Goal: Navigation & Orientation: Find specific page/section

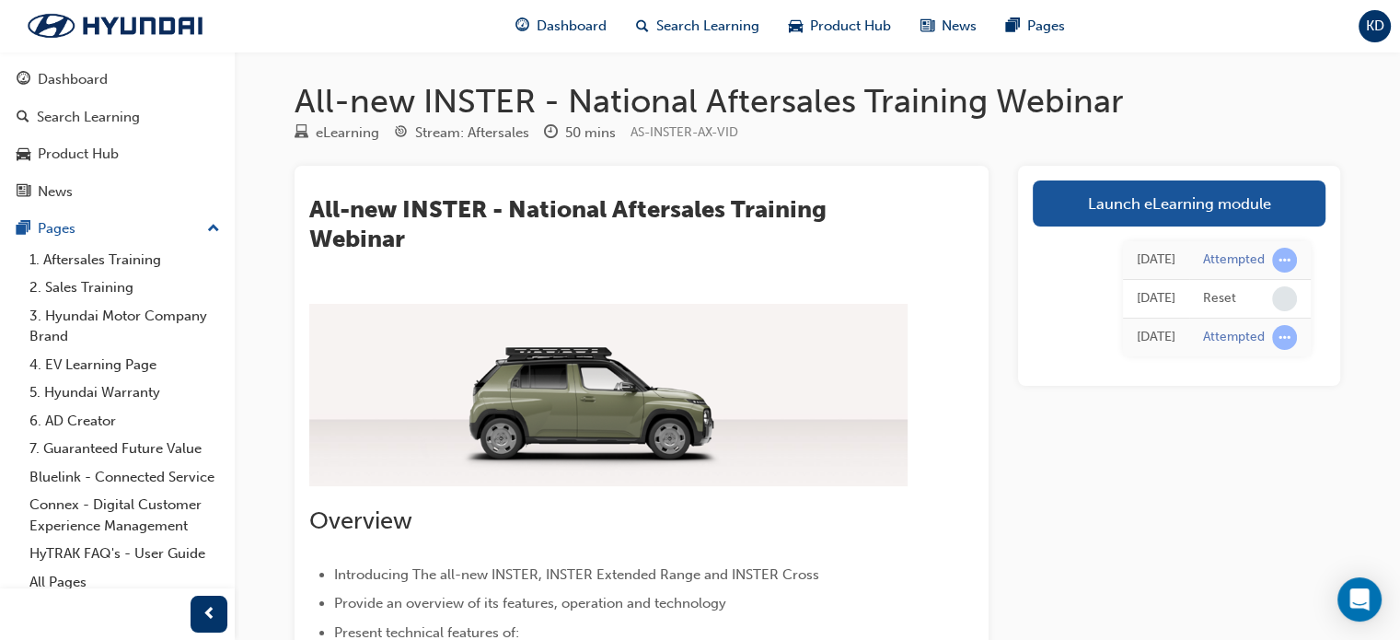
click at [1378, 24] on span "KD" at bounding box center [1375, 26] width 18 height 21
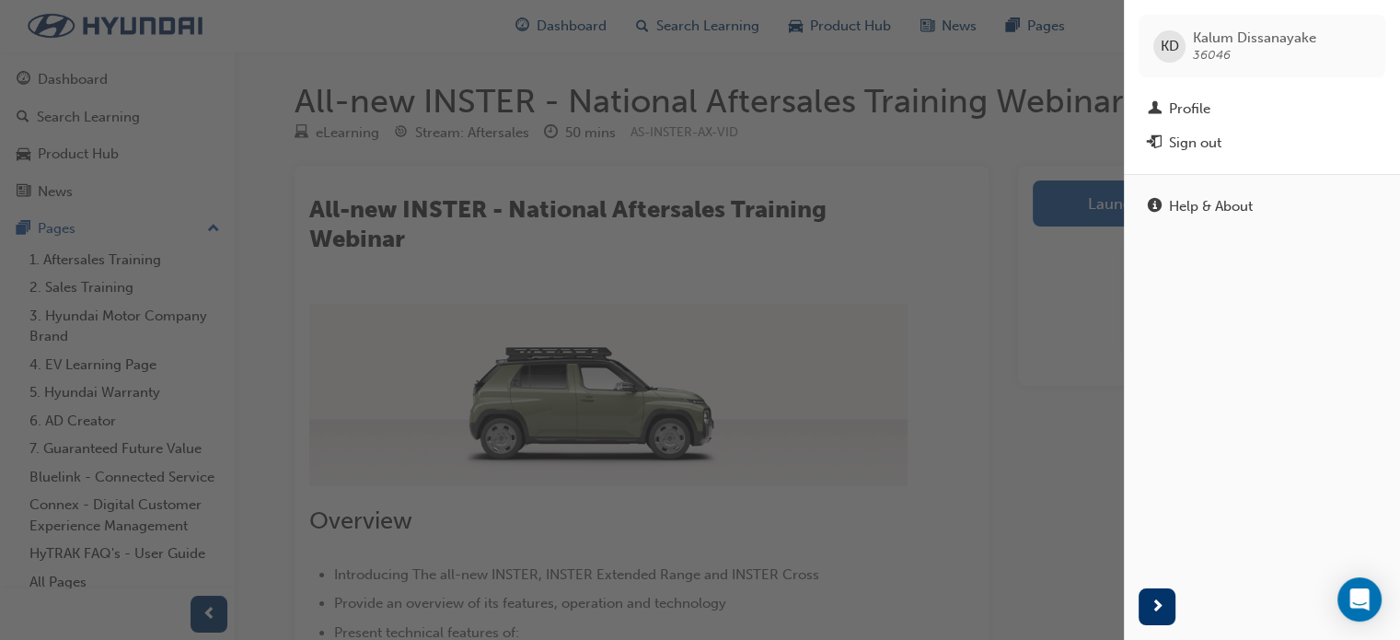
click at [969, 64] on div "button" at bounding box center [562, 320] width 1124 height 640
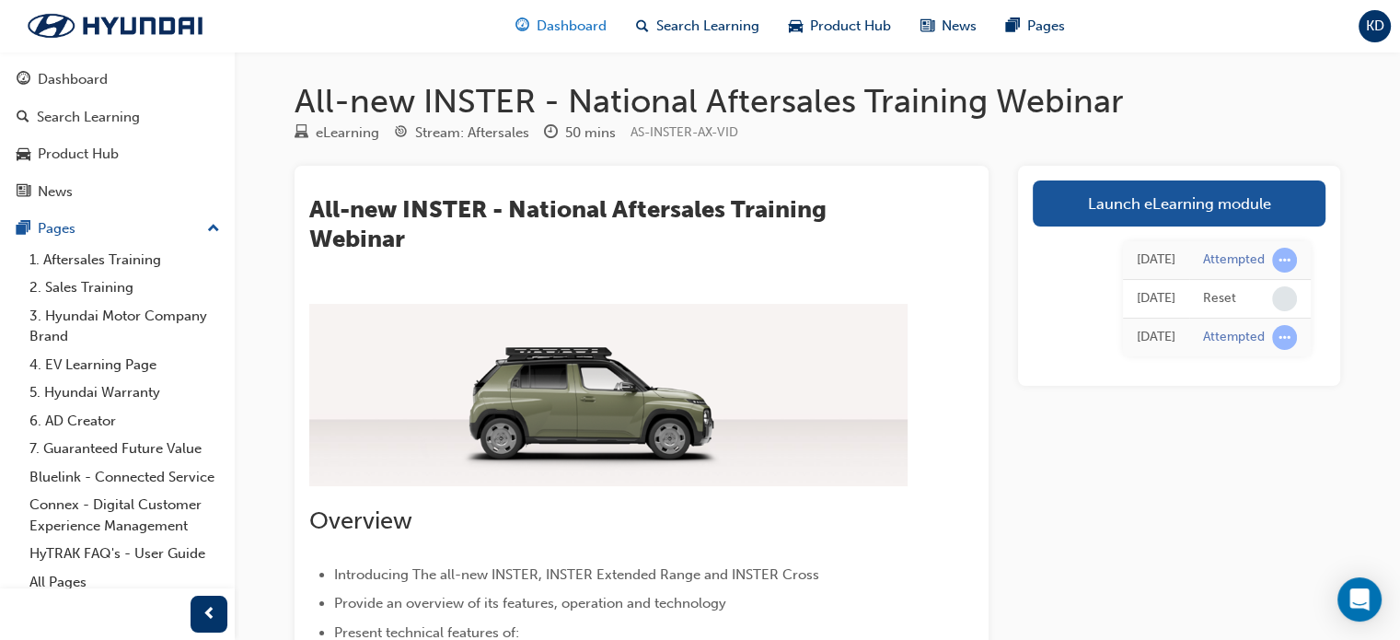
click at [596, 20] on span "Dashboard" at bounding box center [572, 26] width 70 height 21
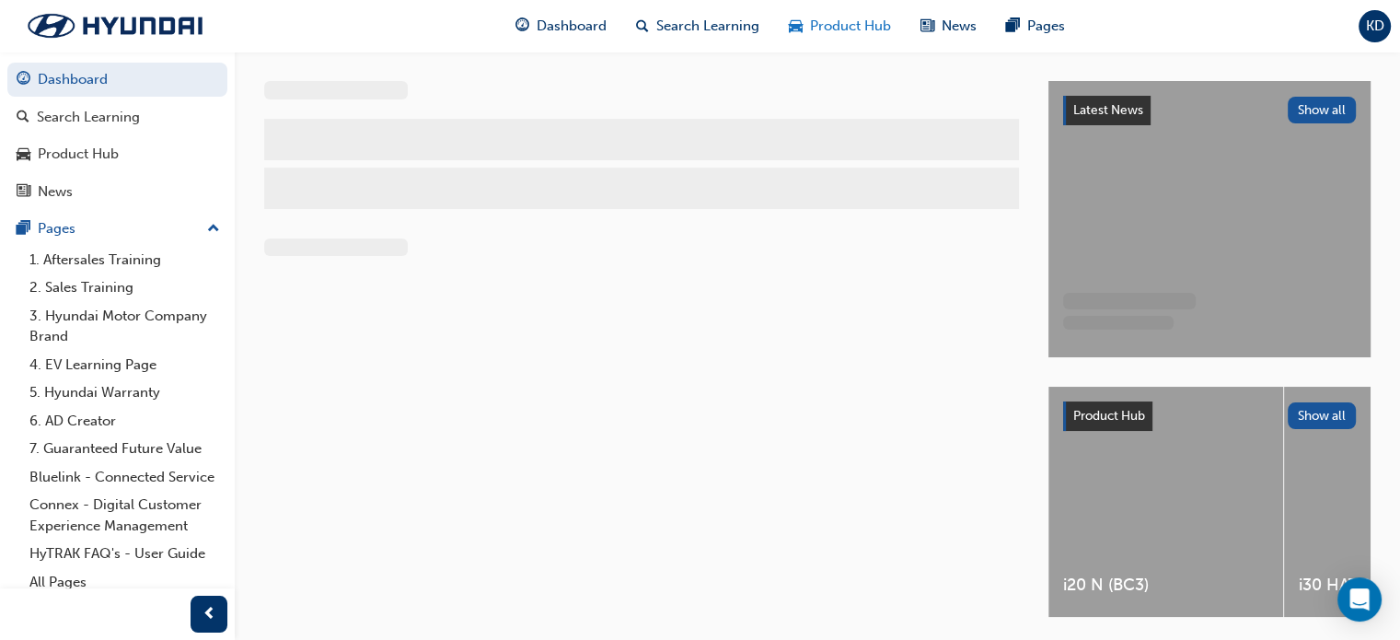
click at [863, 24] on span "Product Hub" at bounding box center [850, 26] width 81 height 21
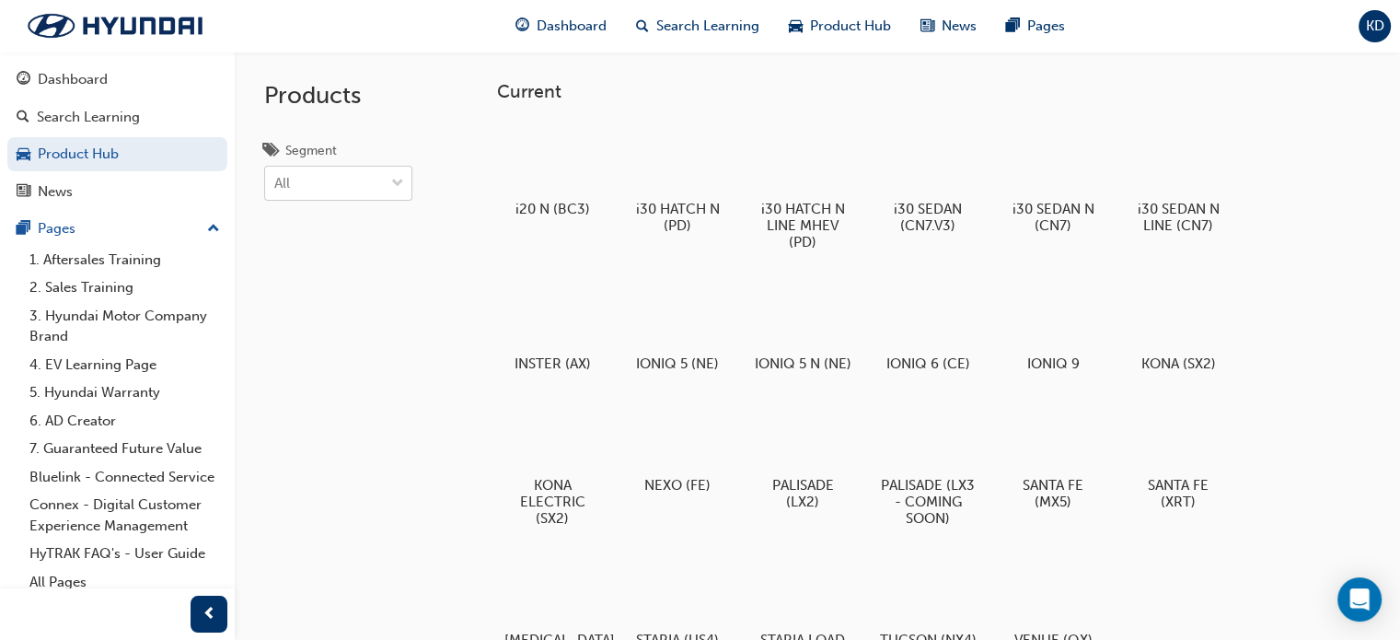
click at [309, 186] on div "All" at bounding box center [324, 184] width 119 height 32
click at [276, 186] on input "Segment All" at bounding box center [275, 183] width 2 height 16
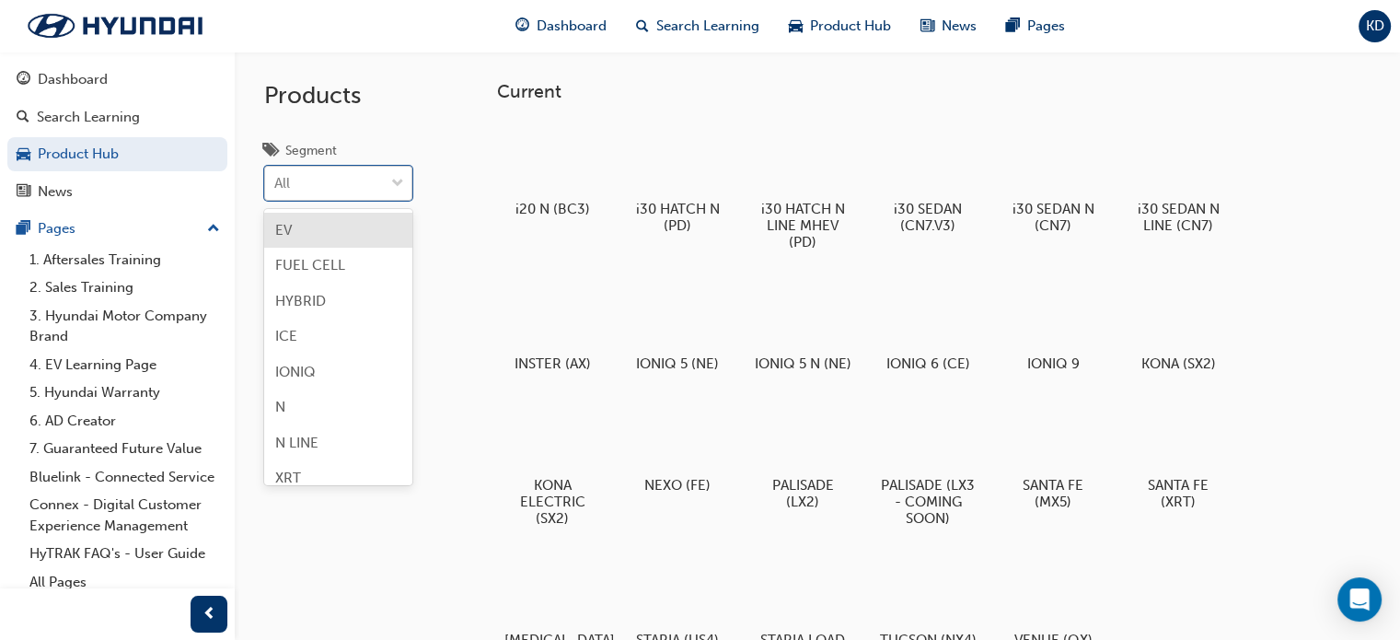
click at [307, 186] on div "All" at bounding box center [324, 184] width 119 height 32
click at [276, 186] on input "Segment option EV focused, 1 of 8. 8 results available. Use Up and Down to choo…" at bounding box center [275, 183] width 2 height 16
click at [371, 183] on div "All" at bounding box center [324, 184] width 119 height 32
click at [276, 183] on input "Segment 0 results available. Select is focused ,type to refine list, press Down…" at bounding box center [275, 183] width 2 height 16
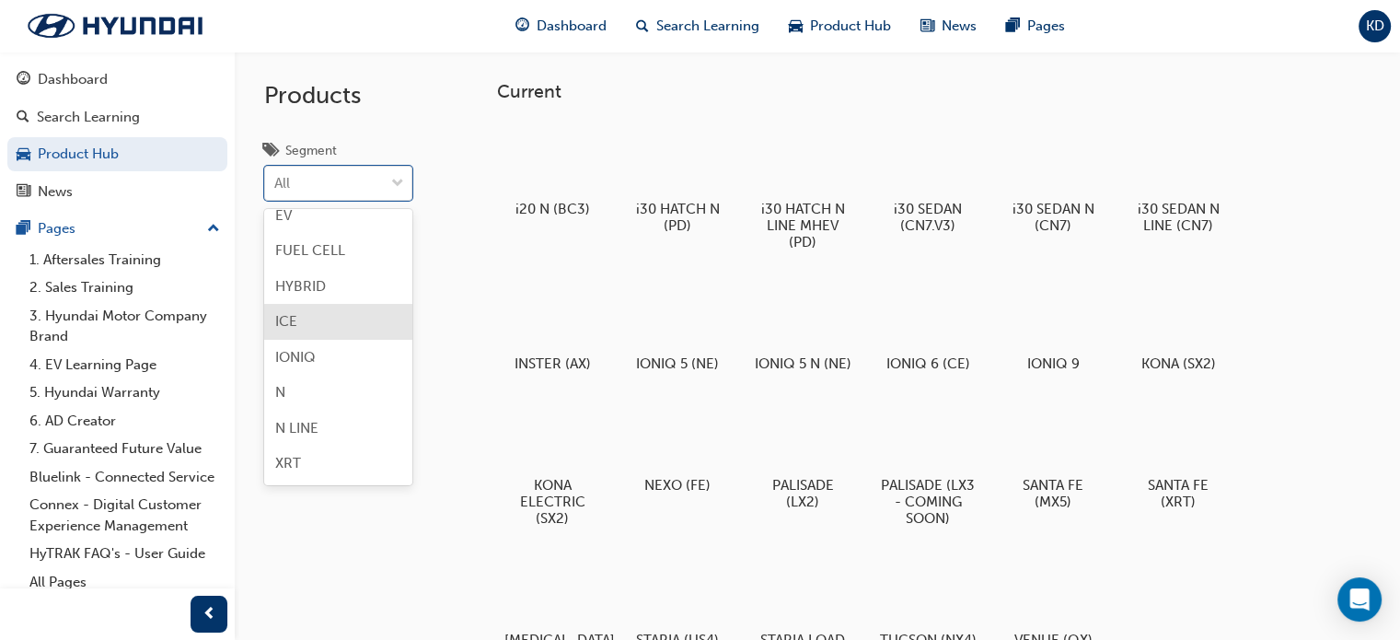
click at [319, 321] on div "ICE" at bounding box center [338, 322] width 148 height 36
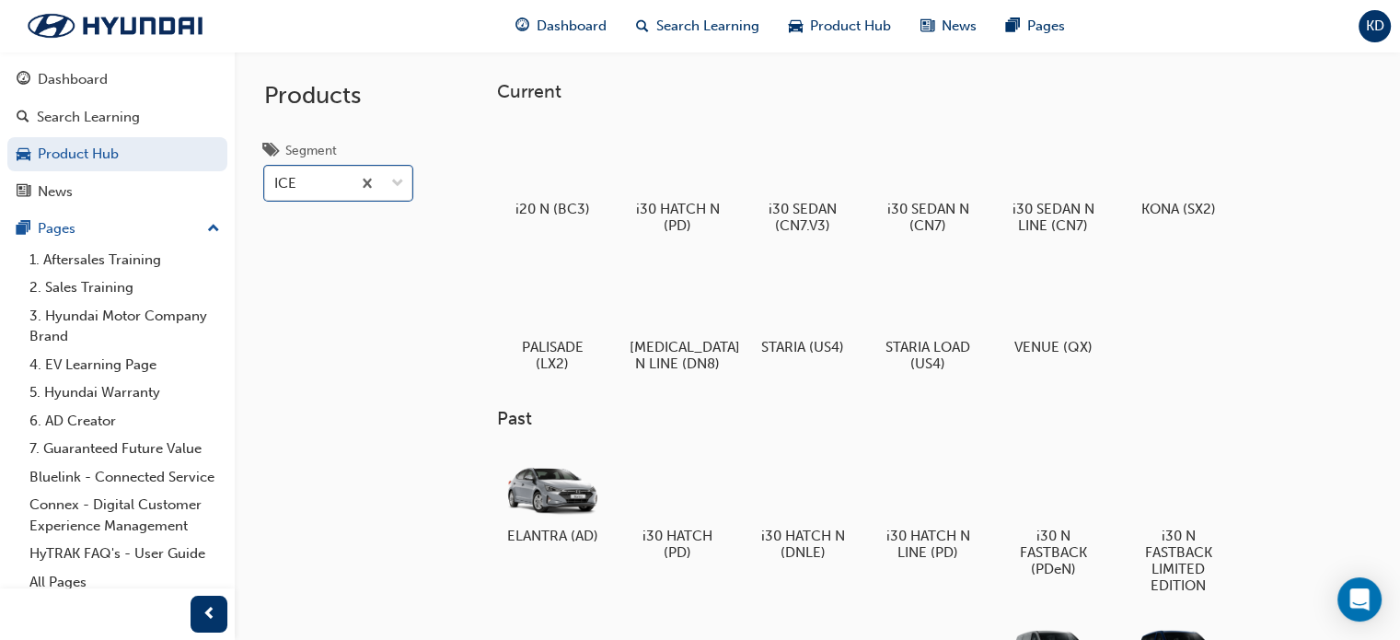
scroll to position [0, 0]
click at [52, 110] on div "Search Learning" at bounding box center [88, 117] width 103 height 21
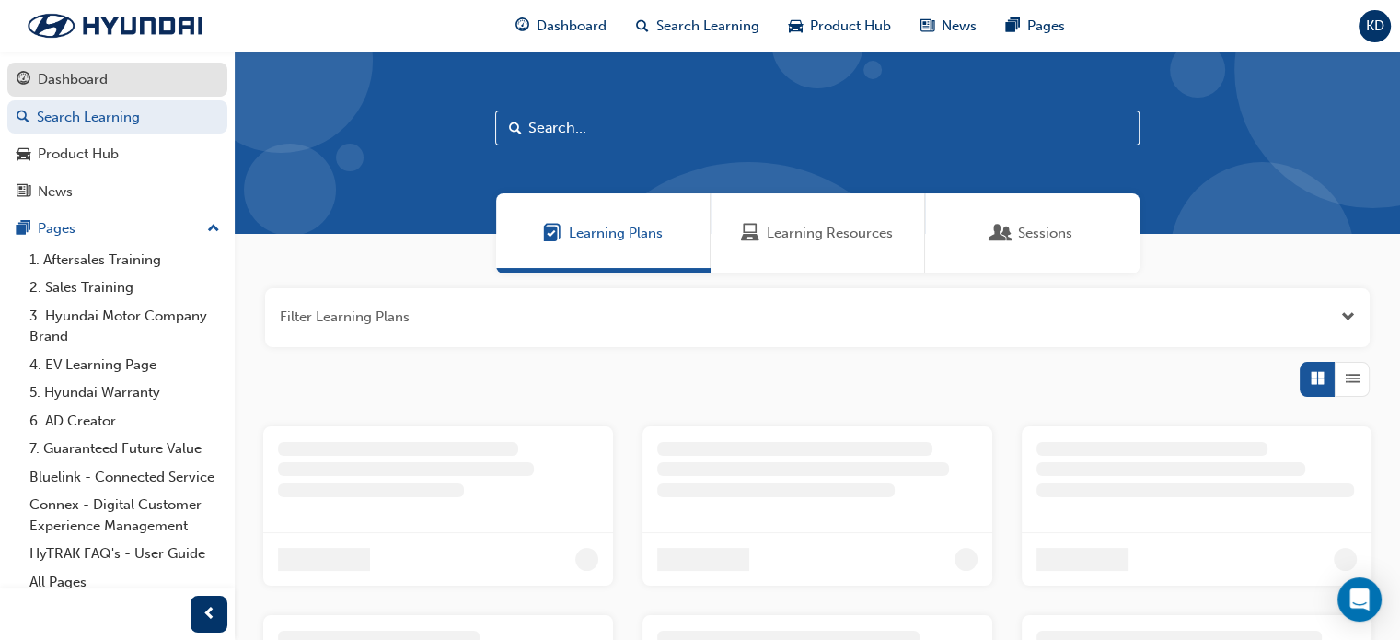
click at [82, 76] on div "Dashboard" at bounding box center [73, 79] width 70 height 21
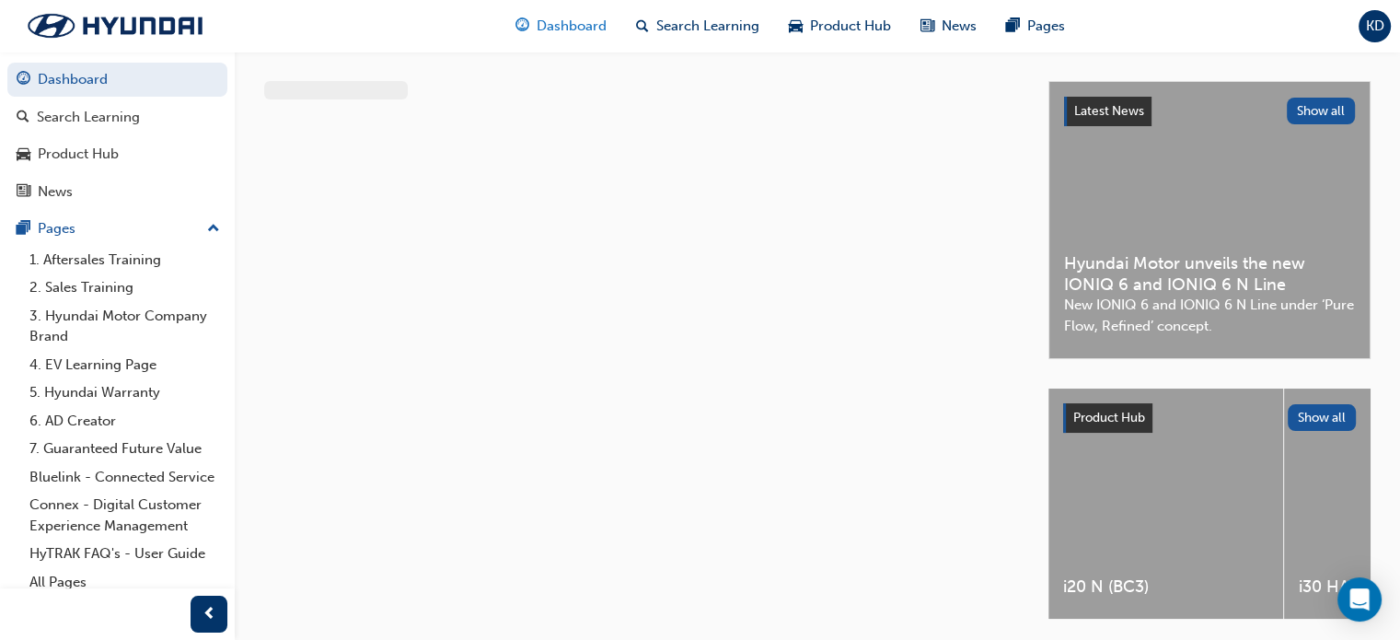
click at [588, 27] on span "Dashboard" at bounding box center [572, 26] width 70 height 21
click at [861, 20] on span "Product Hub" at bounding box center [850, 26] width 81 height 21
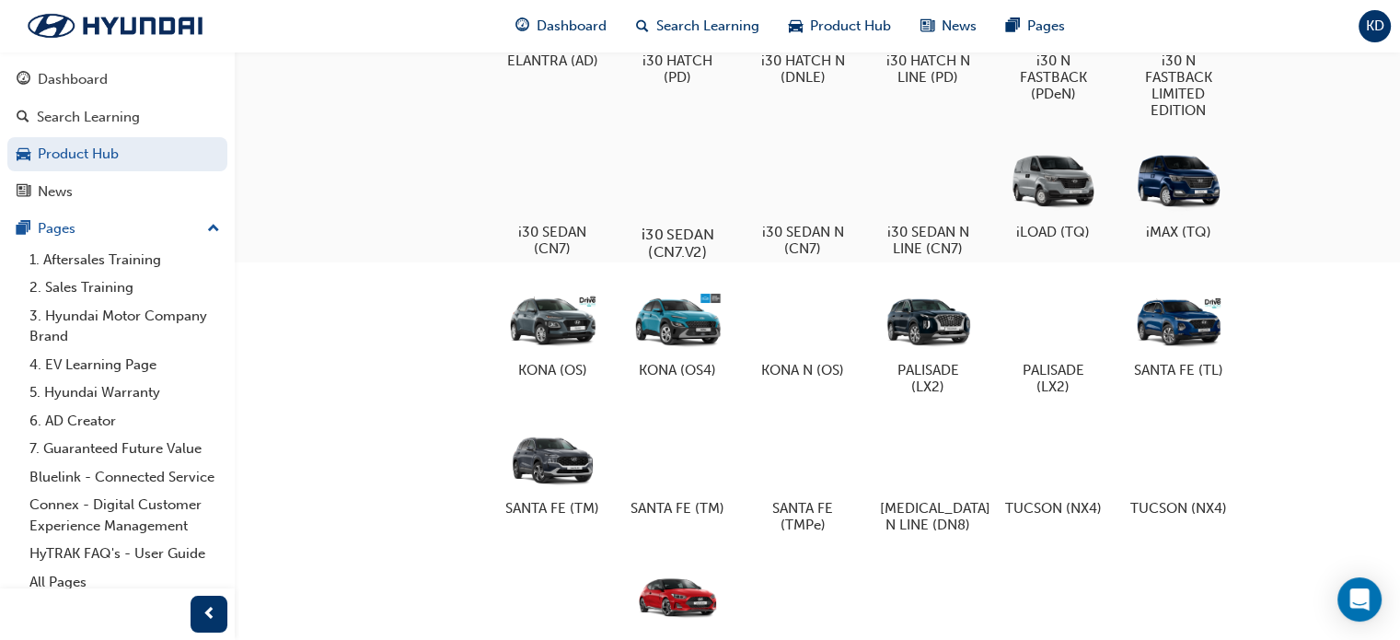
scroll to position [552, 0]
